Goal: Task Accomplishment & Management: Manage account settings

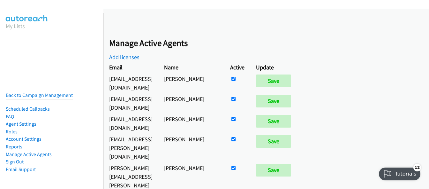
scroll to position [20, 0]
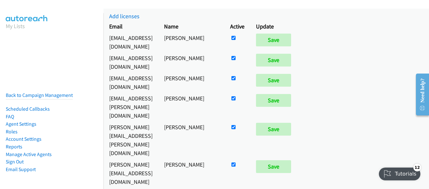
click at [236, 76] on input "checkbox" at bounding box center [234, 78] width 4 height 4
checkbox input "false"
click at [291, 75] on input "Save" at bounding box center [273, 80] width 35 height 13
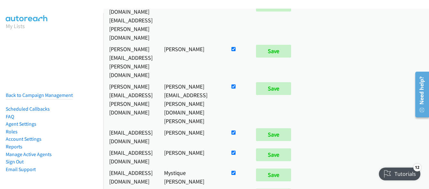
scroll to position [4473, 0]
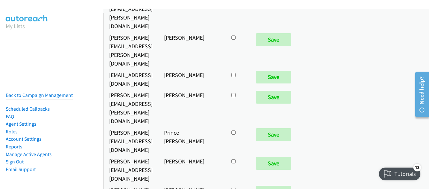
checkbox input "true"
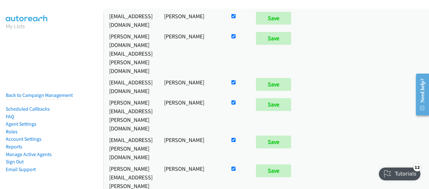
scroll to position [160, 0]
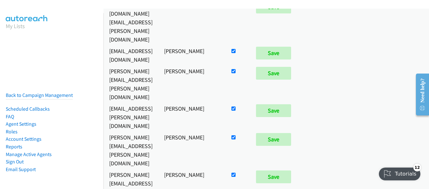
checkbox input "false"
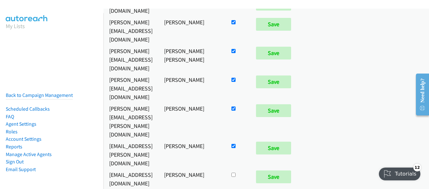
scroll to position [3276, 0]
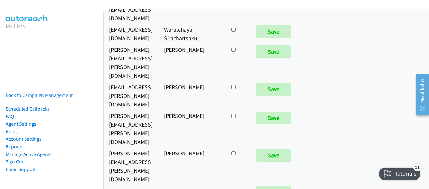
checkbox input "true"
